Goal: Find specific page/section: Find specific page/section

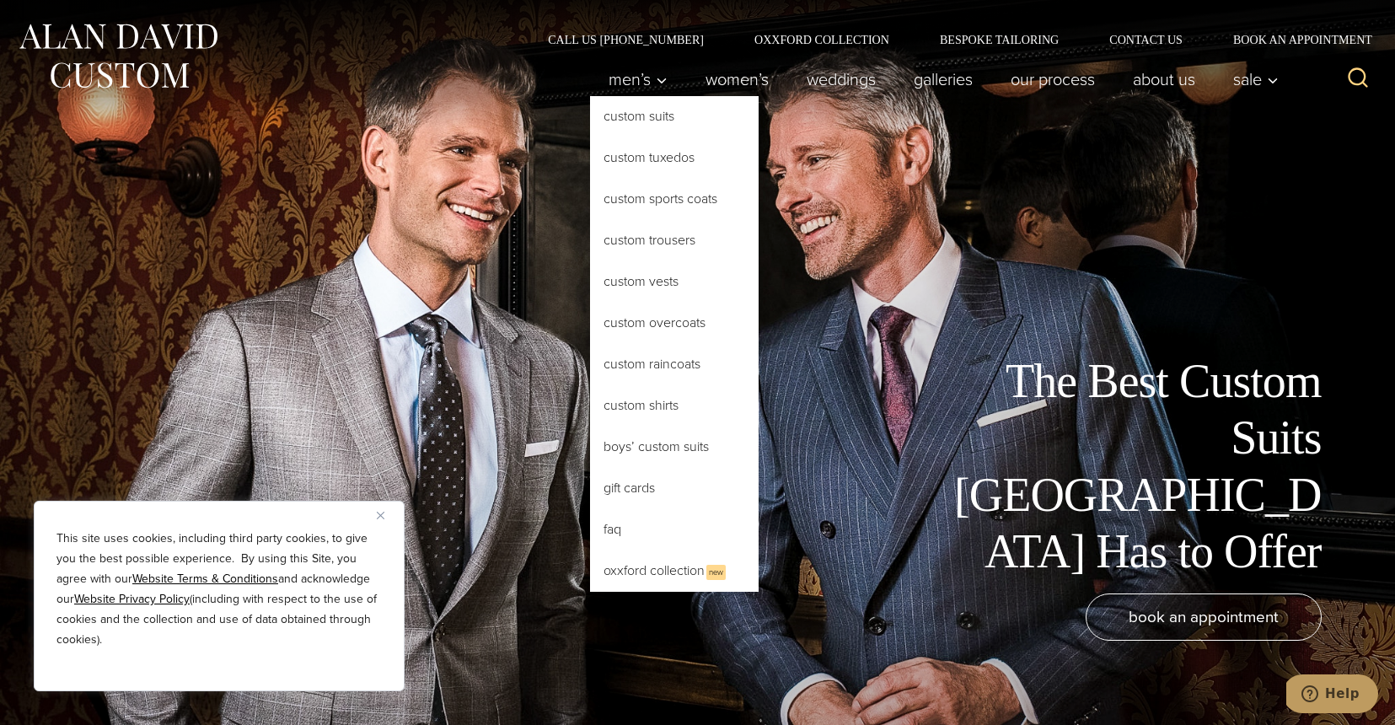
click at [646, 126] on link "Custom Suits" at bounding box center [674, 116] width 169 height 40
click at [635, 117] on link "Custom Suits" at bounding box center [674, 116] width 169 height 40
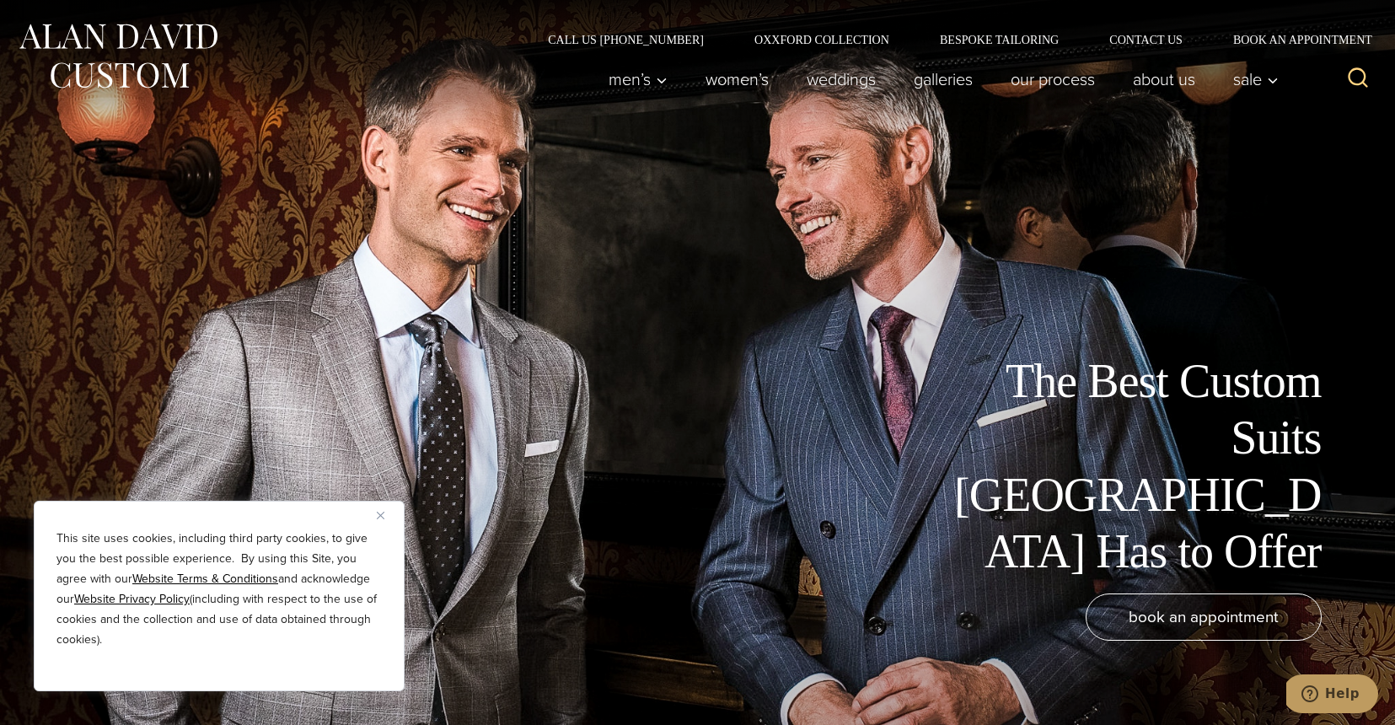
click at [380, 512] on img "Close" at bounding box center [381, 516] width 8 height 8
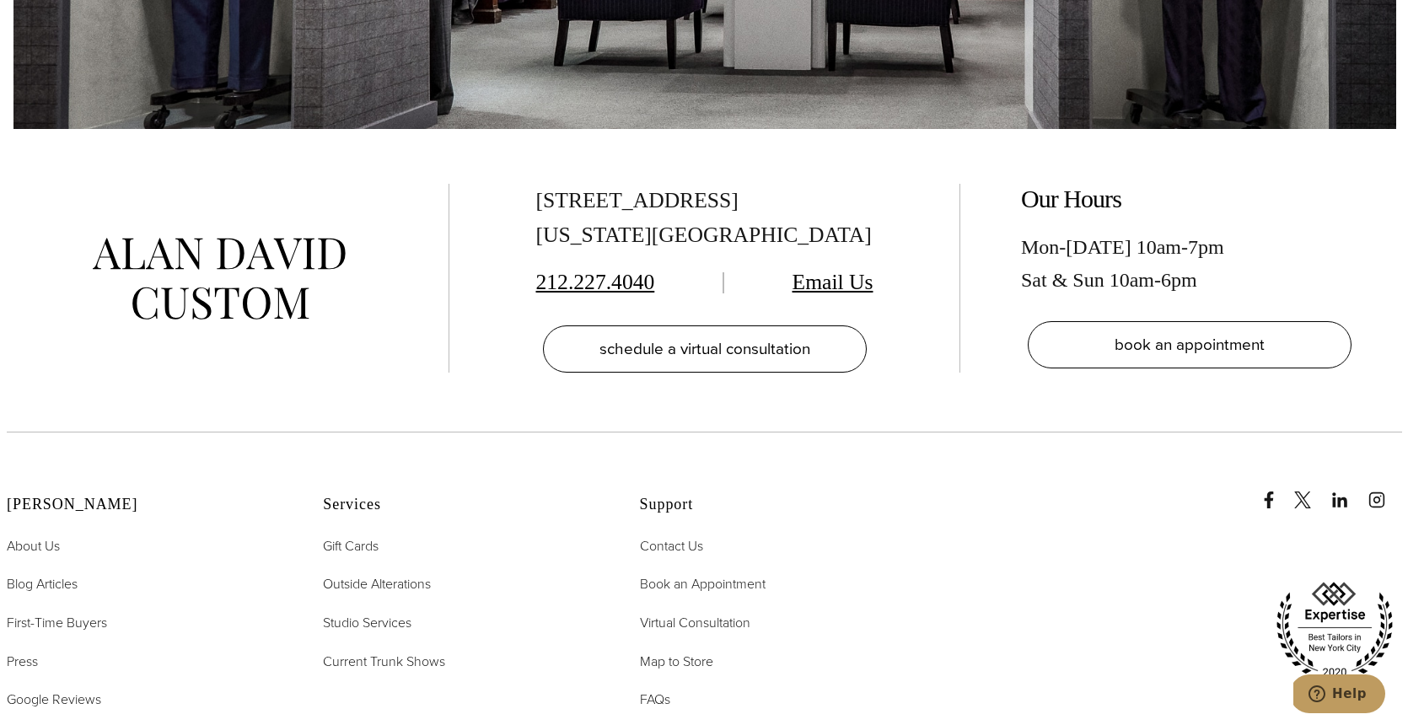
scroll to position [10303, 0]
